Goal: Task Accomplishment & Management: Manage account settings

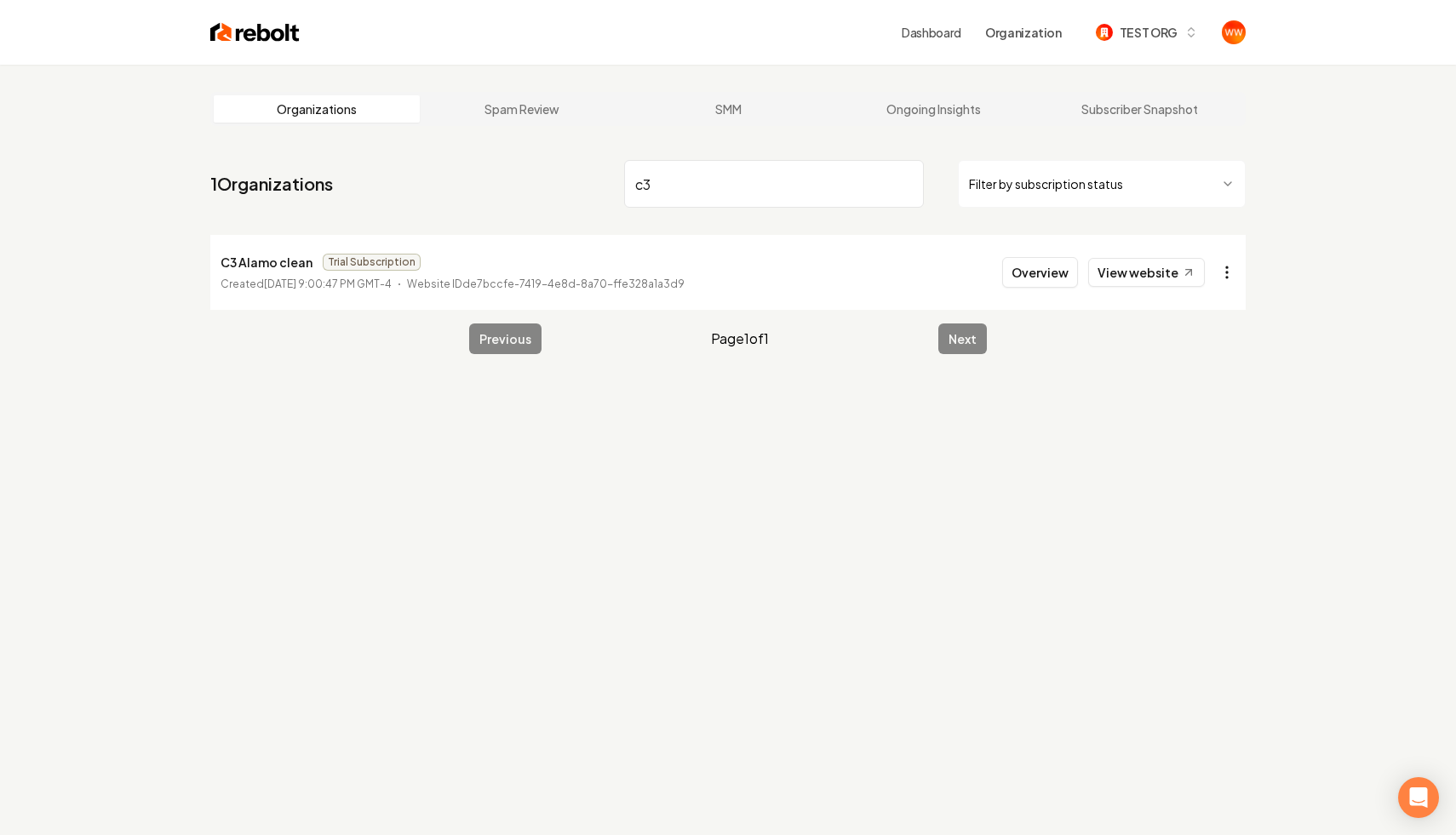
type input "c3"
click at [1233, 267] on html "Dashboard Organization TEST ORG Organizations Spam Review SMM Ongoing Insights …" at bounding box center [728, 418] width 1456 height 835
click at [1188, 309] on div "Organization Info" at bounding box center [1186, 310] width 108 height 28
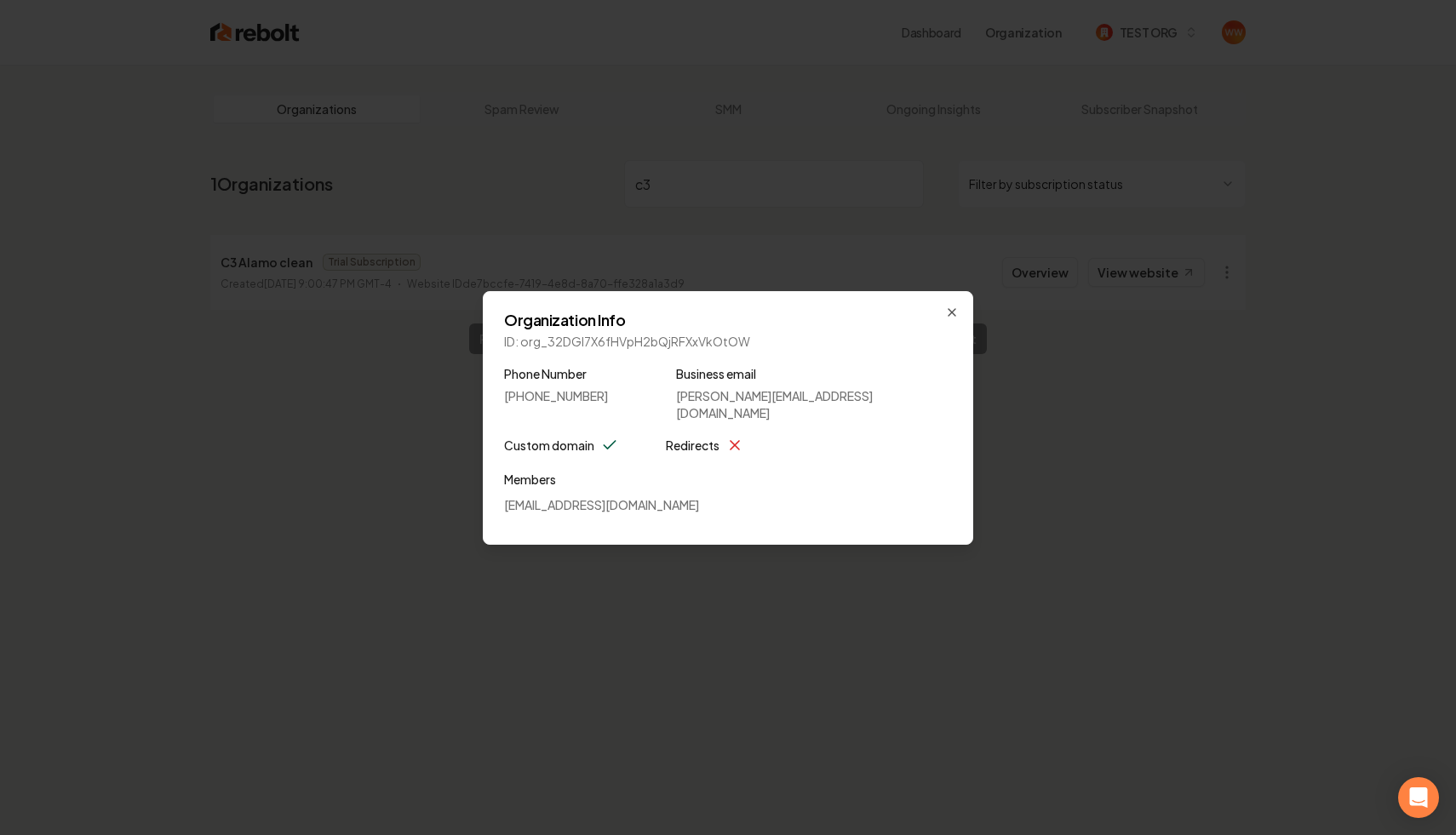
click at [661, 350] on p "ID: org_32DGI7X6fHVpH2bQjRFXxVkOtOW" at bounding box center [728, 341] width 448 height 17
copy p "org_32DGI7X6fHVpH2bQjRFXxVkOtOW"
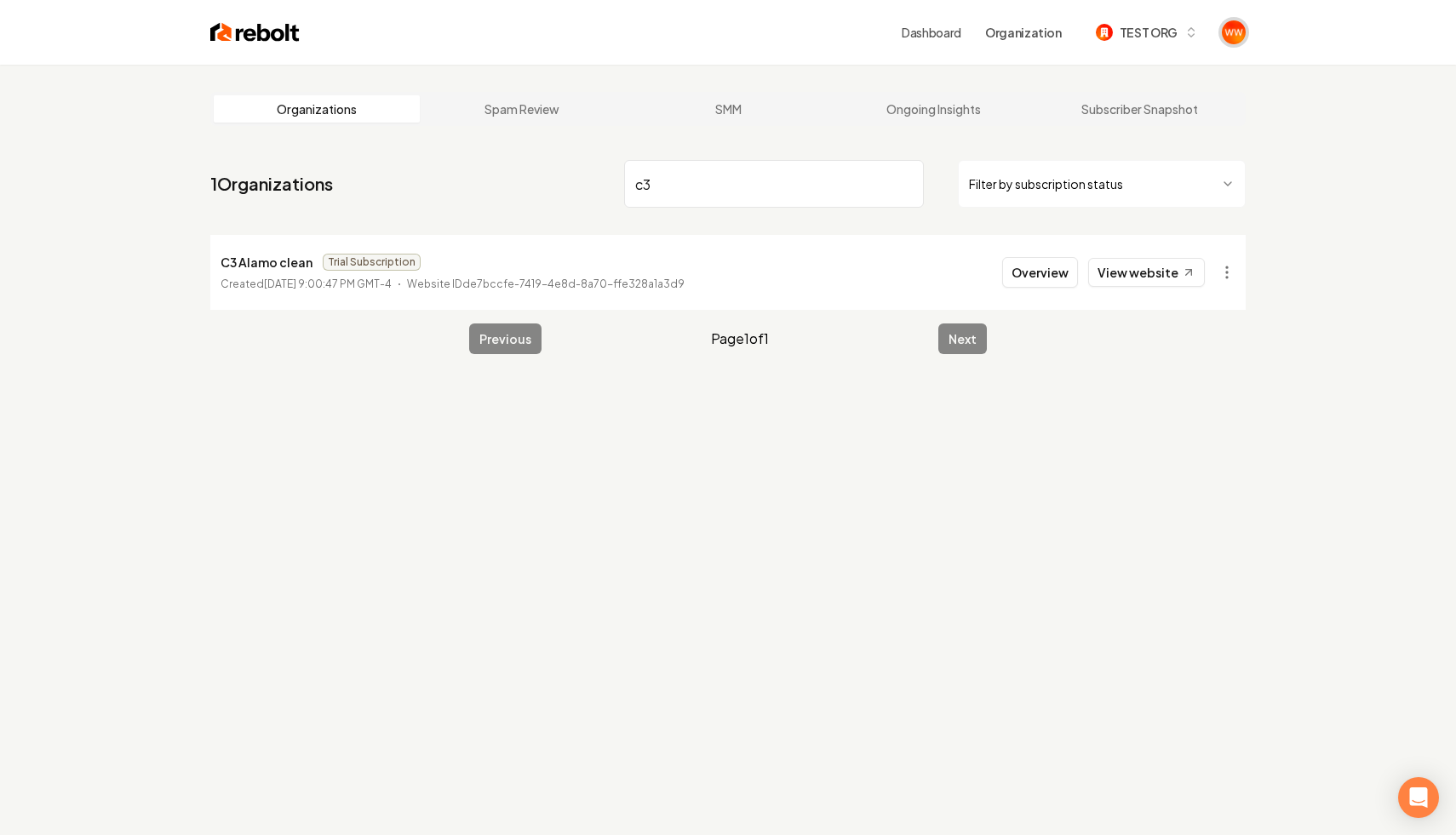
click at [1243, 37] on img "Open user button" at bounding box center [1234, 32] width 24 height 24
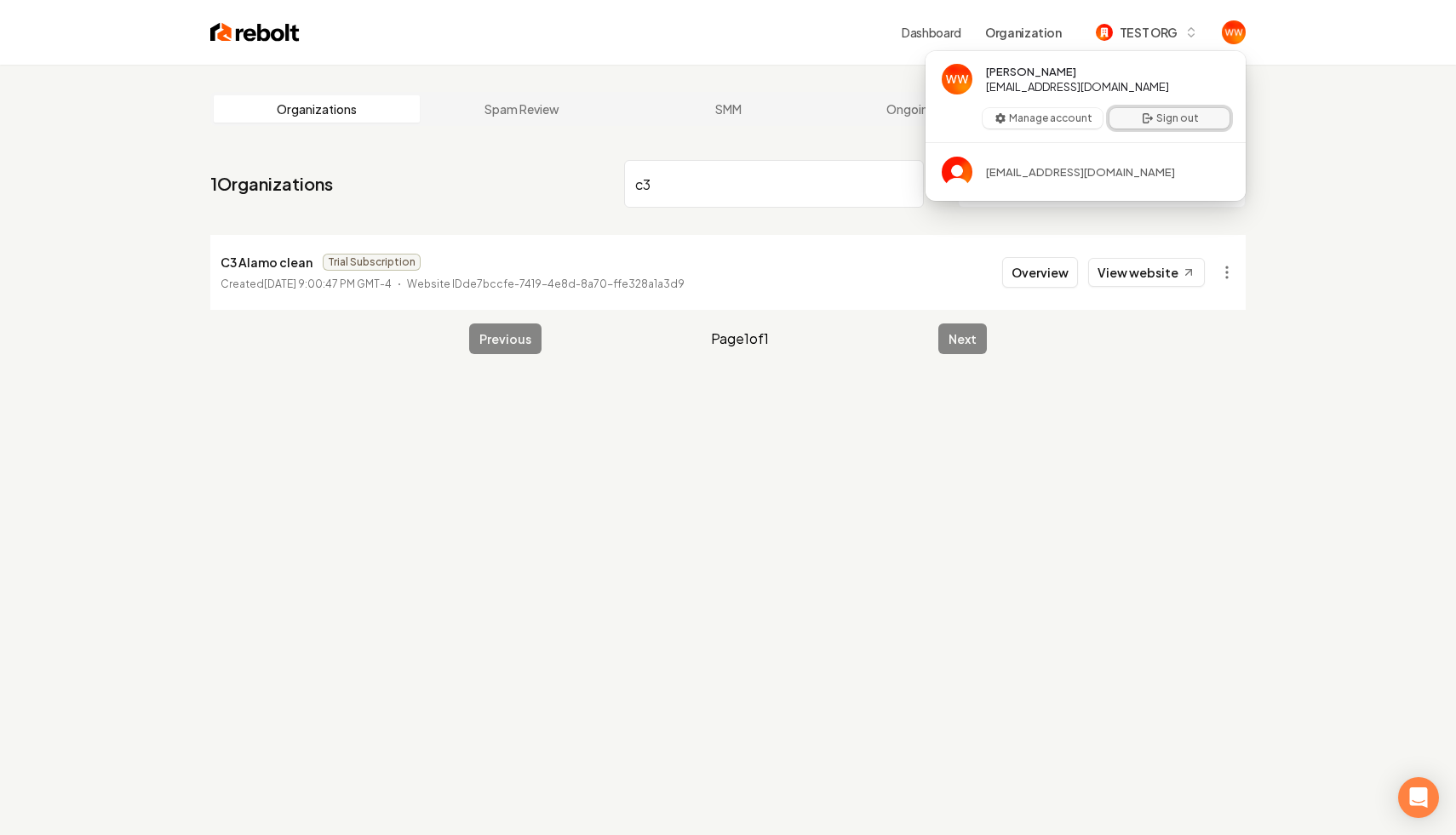
click at [1146, 125] on button "Sign out" at bounding box center [1170, 118] width 120 height 21
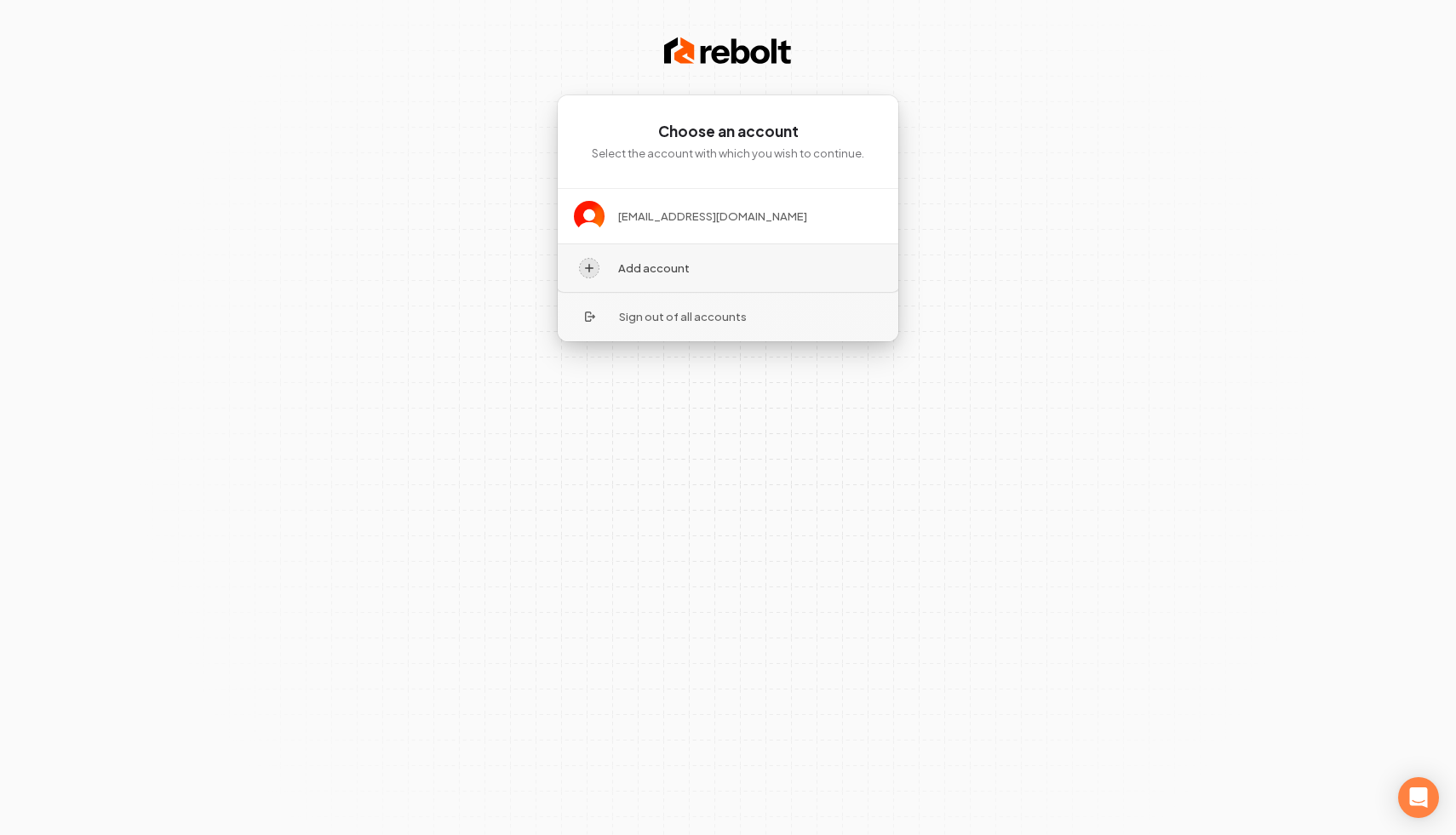
click at [676, 262] on button "Add account" at bounding box center [728, 268] width 343 height 48
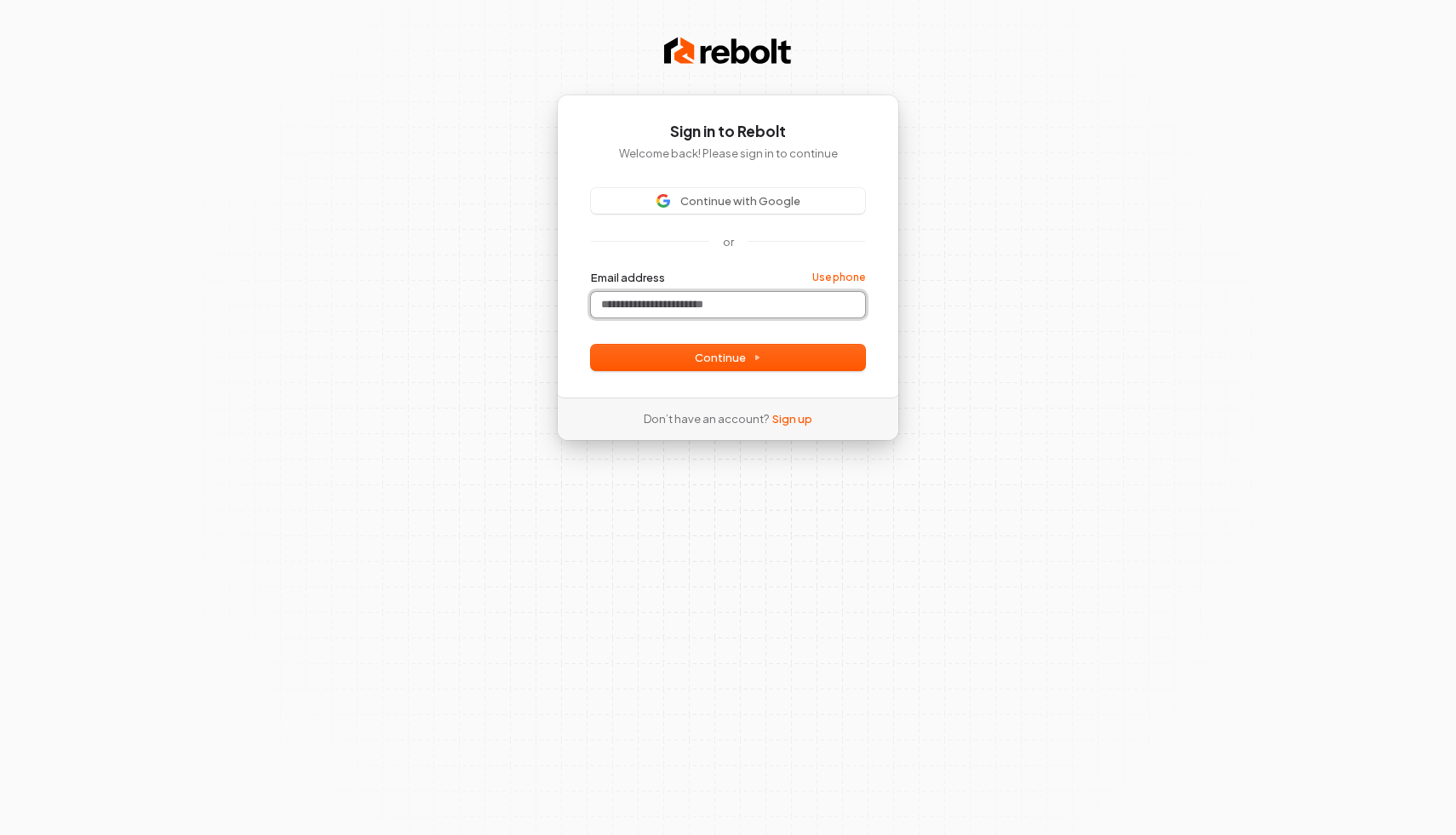
click at [651, 305] on input "Email address" at bounding box center [727, 304] width 274 height 26
paste input "**********"
click at [709, 366] on button "Continue" at bounding box center [727, 358] width 274 height 26
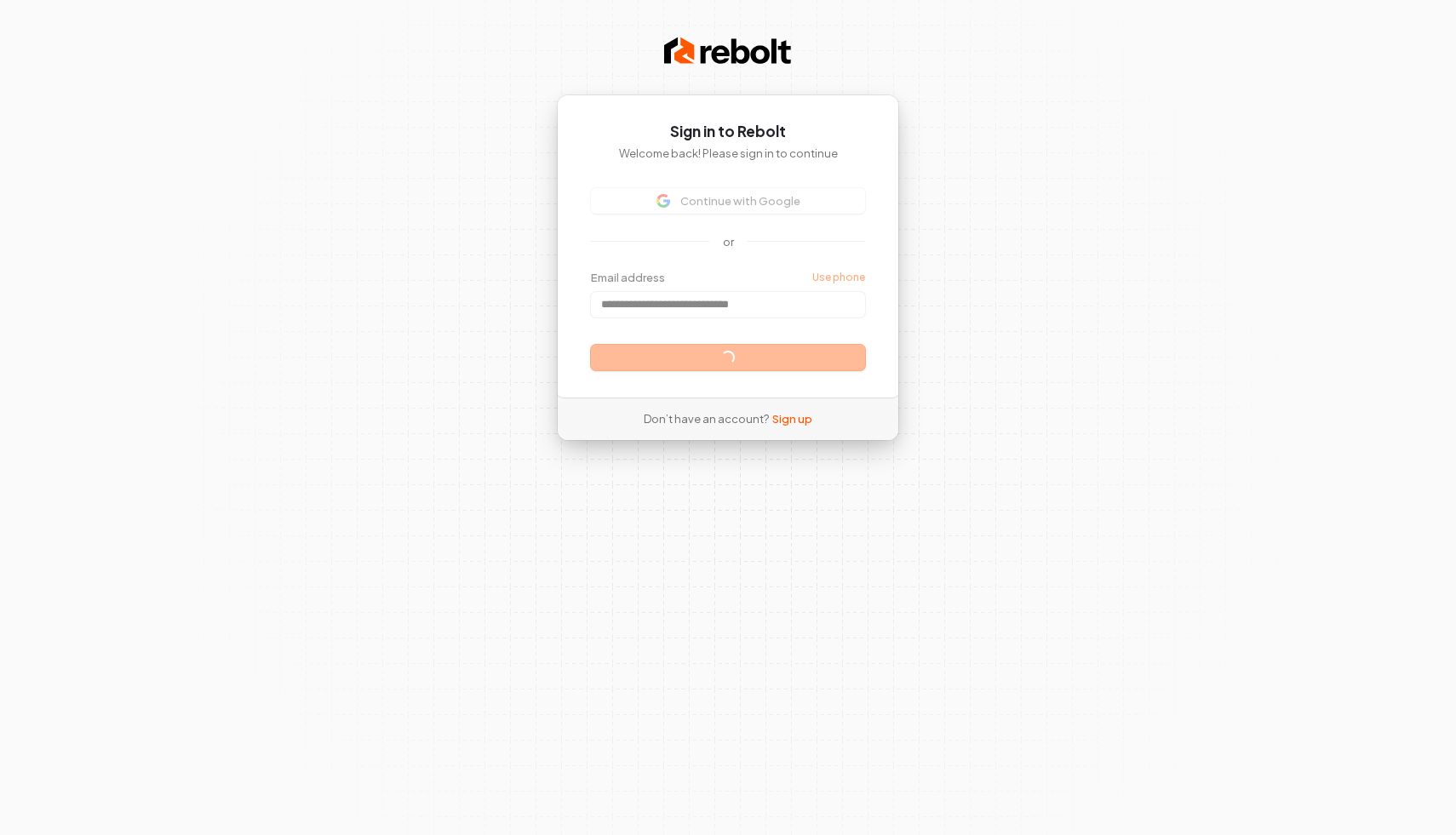
type input "**********"
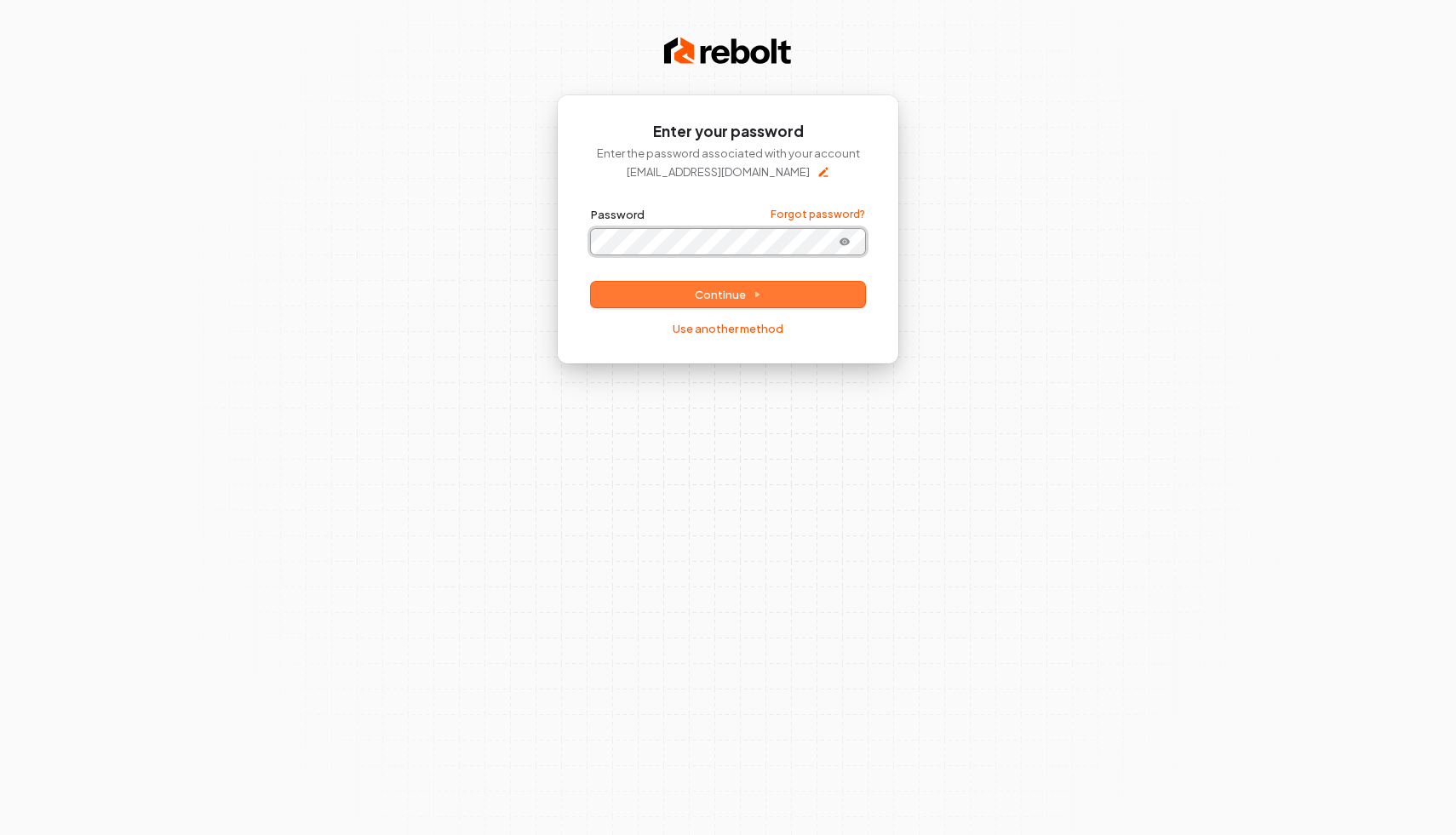
click at [591, 207] on button "submit" at bounding box center [591, 207] width 0 height 0
